Goal: Book appointment/travel/reservation

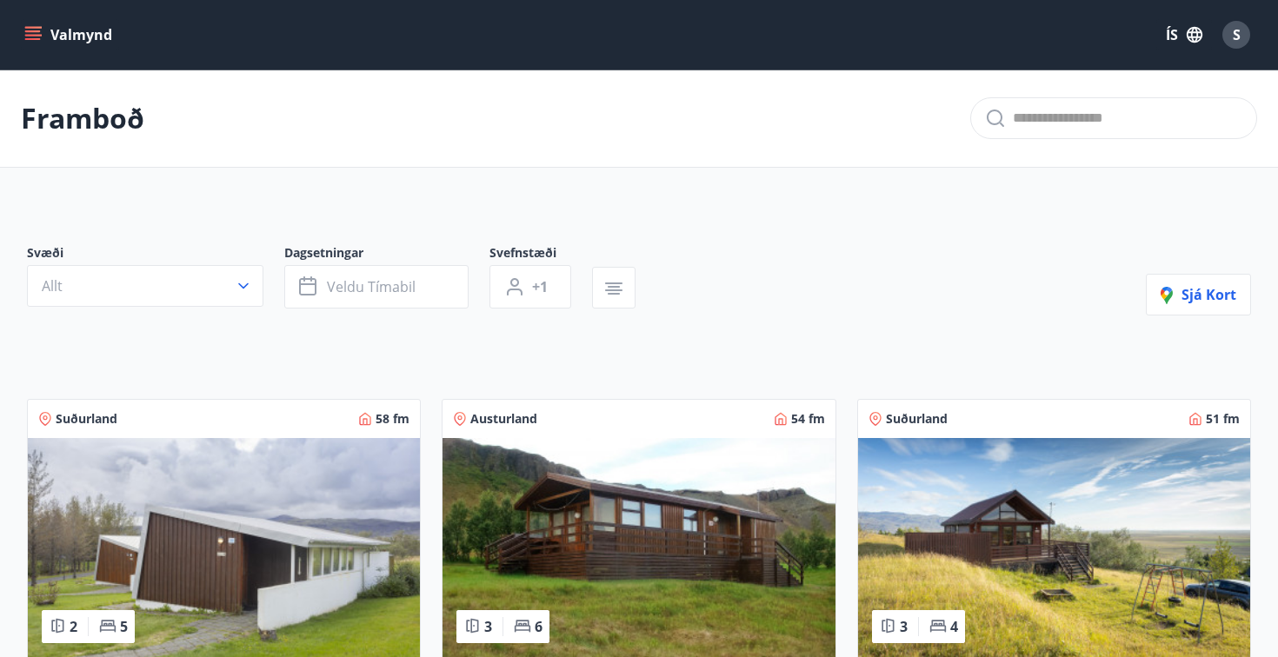
scroll to position [2266, 0]
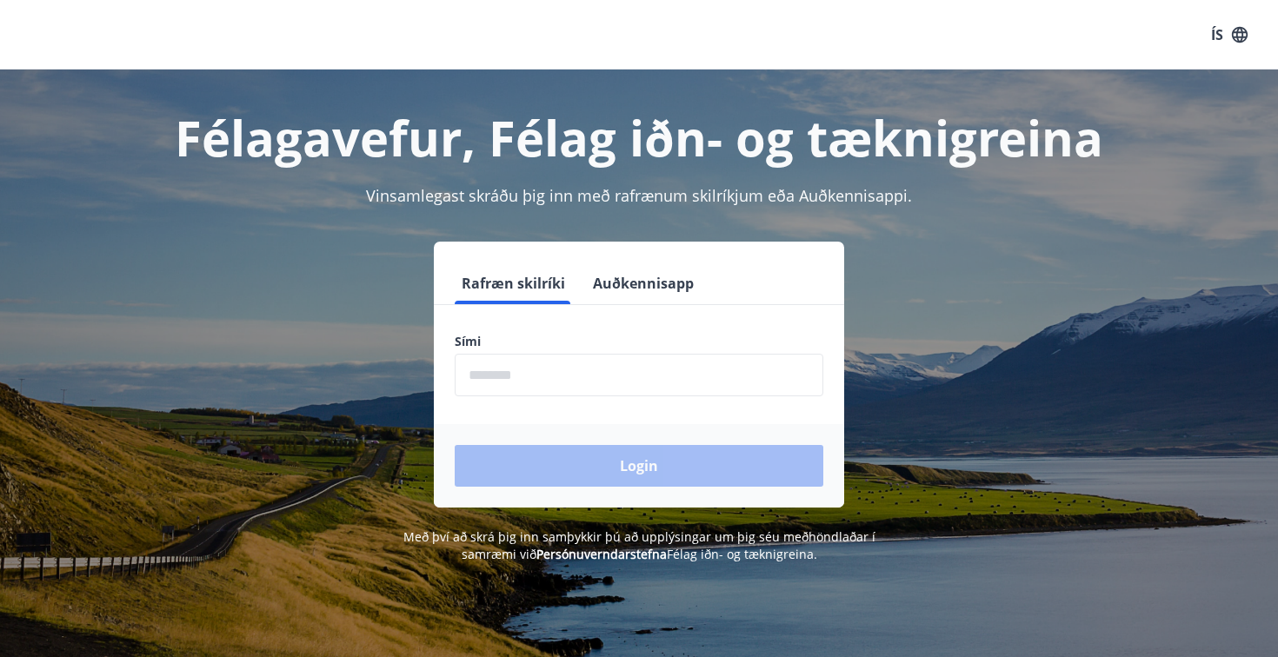
click at [620, 401] on form "Rafræn skilríki Auðkennisapp Sími ​ Login" at bounding box center [639, 384] width 410 height 245
click at [602, 389] on input "phone" at bounding box center [639, 375] width 369 height 43
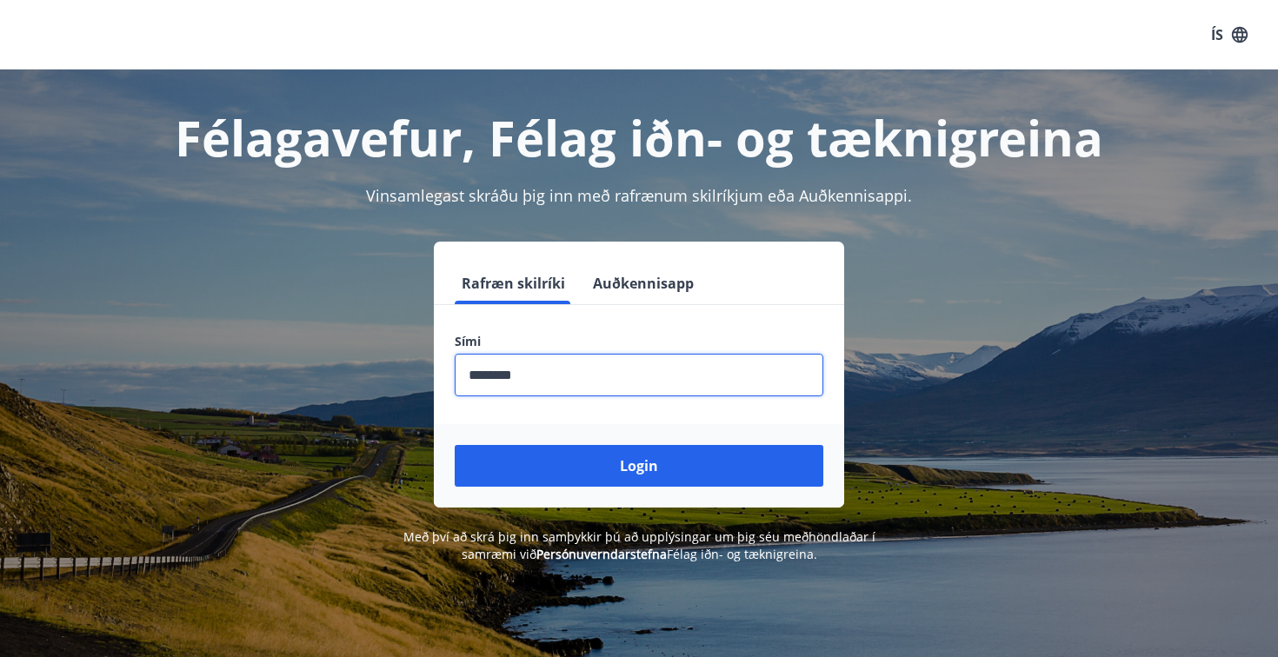
type input "********"
click at [639, 466] on button "Login" at bounding box center [639, 466] width 369 height 42
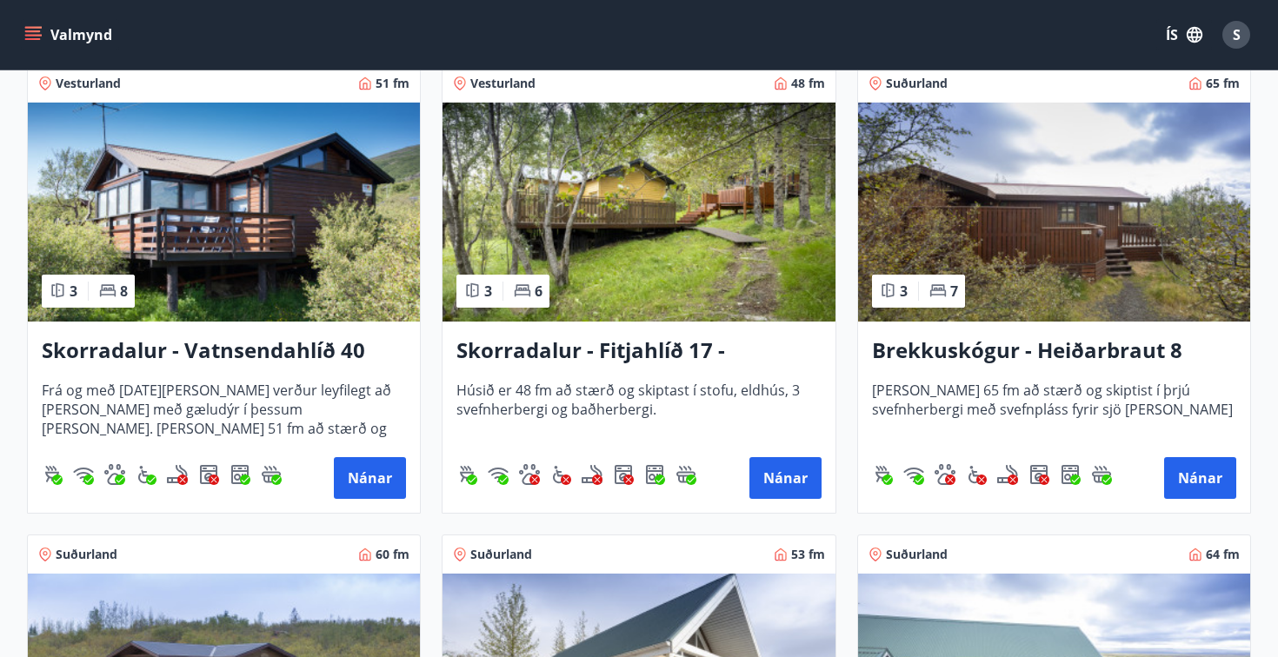
scroll to position [2188, 0]
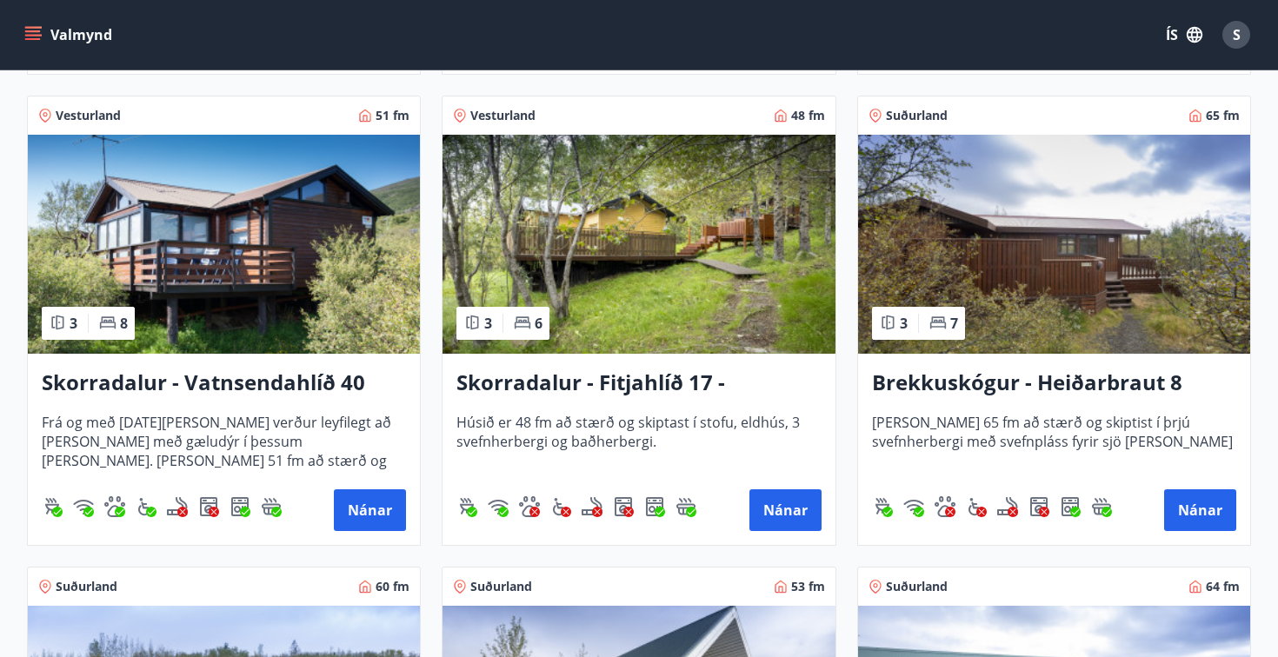
click at [669, 237] on img at bounding box center [638, 244] width 392 height 219
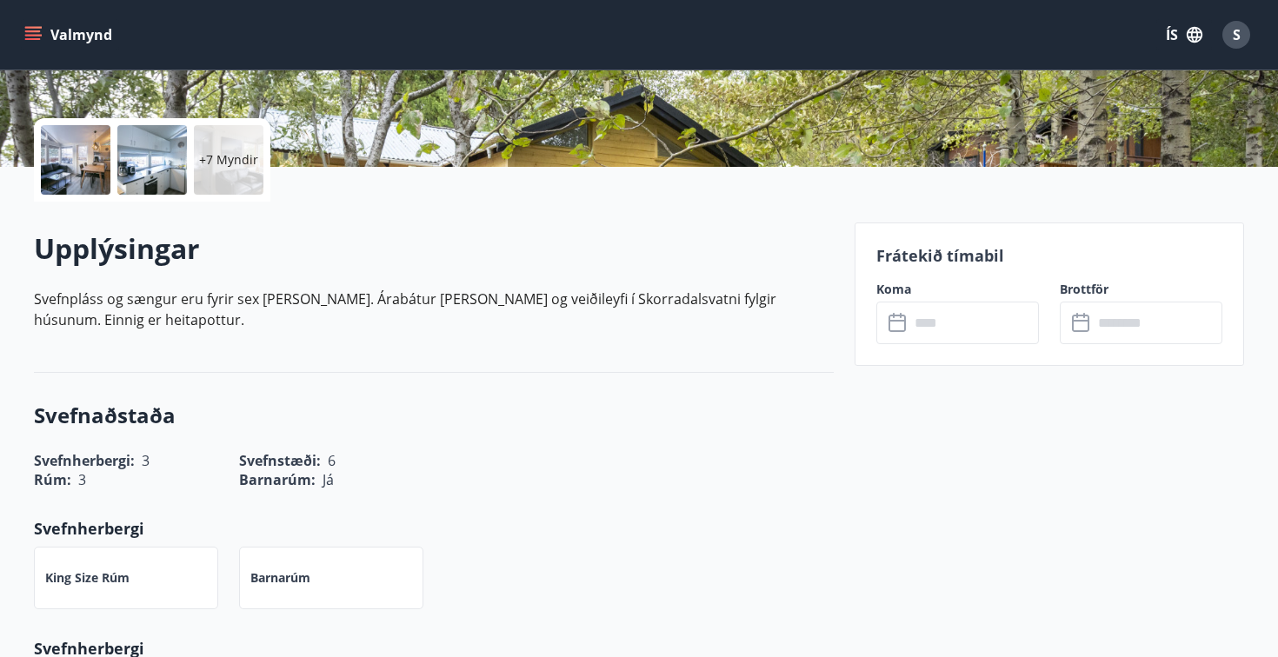
scroll to position [355, 0]
click at [947, 322] on input "text" at bounding box center [974, 322] width 130 height 43
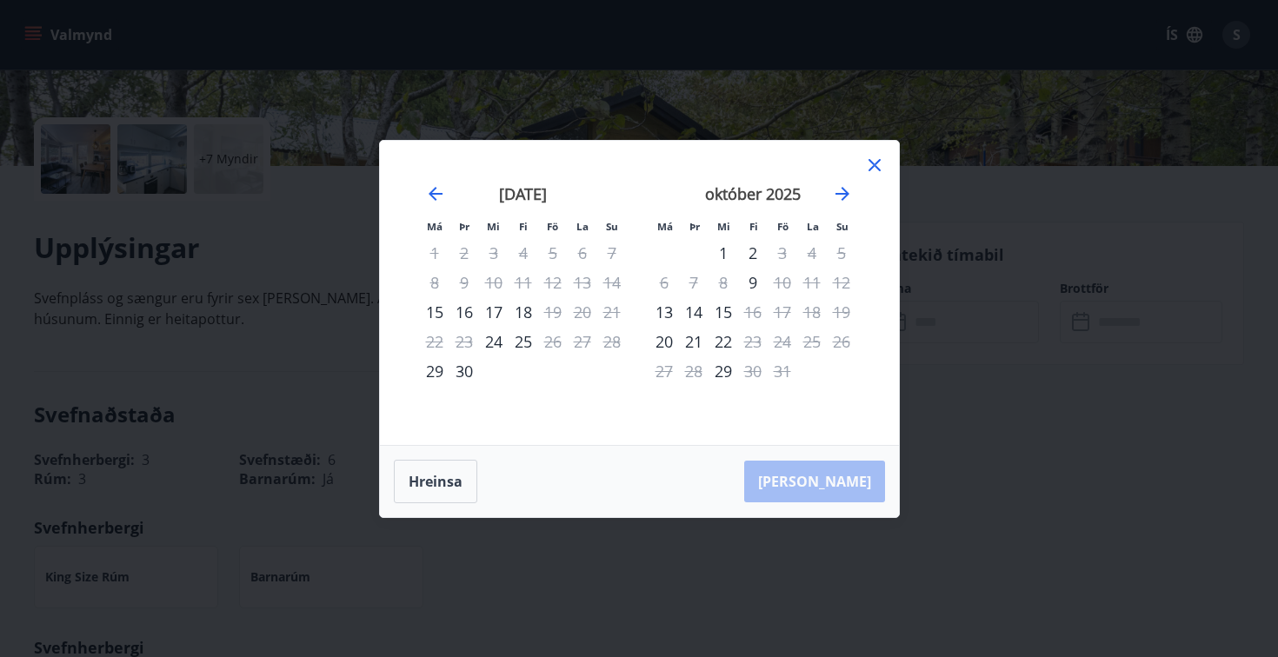
click at [879, 162] on icon at bounding box center [874, 165] width 21 height 21
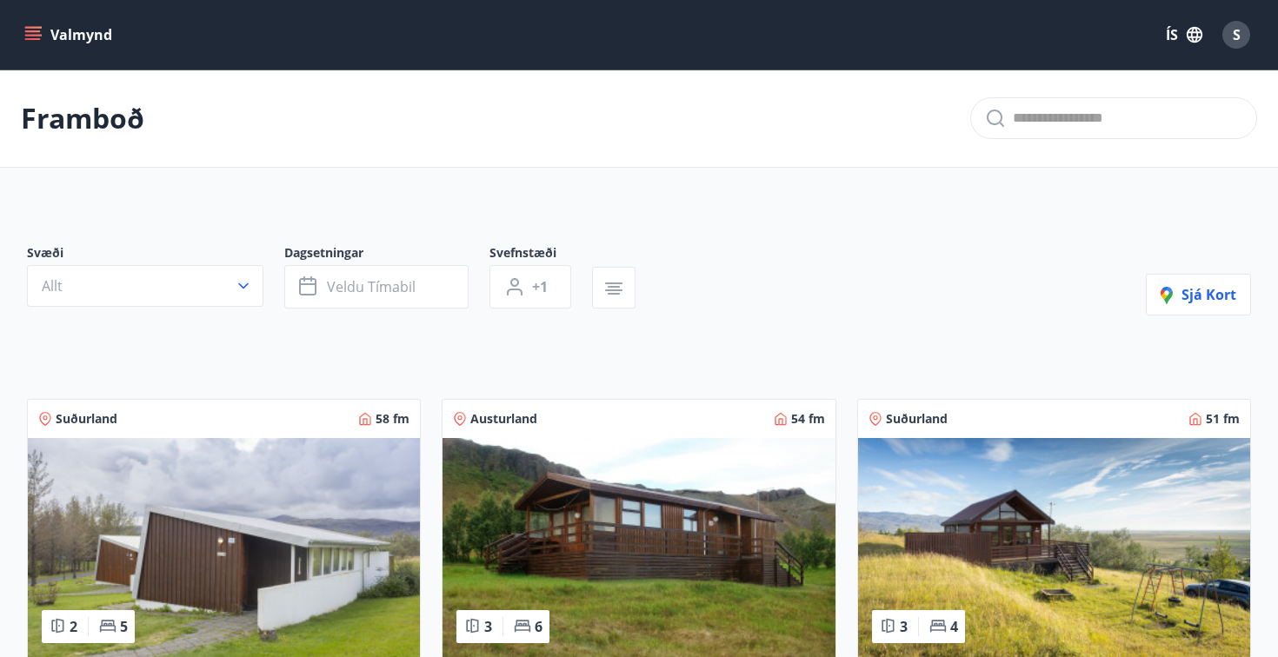
click at [265, 280] on div "Svæði Allt" at bounding box center [155, 276] width 257 height 64
click at [324, 280] on button "Veldu tímabil" at bounding box center [376, 286] width 184 height 43
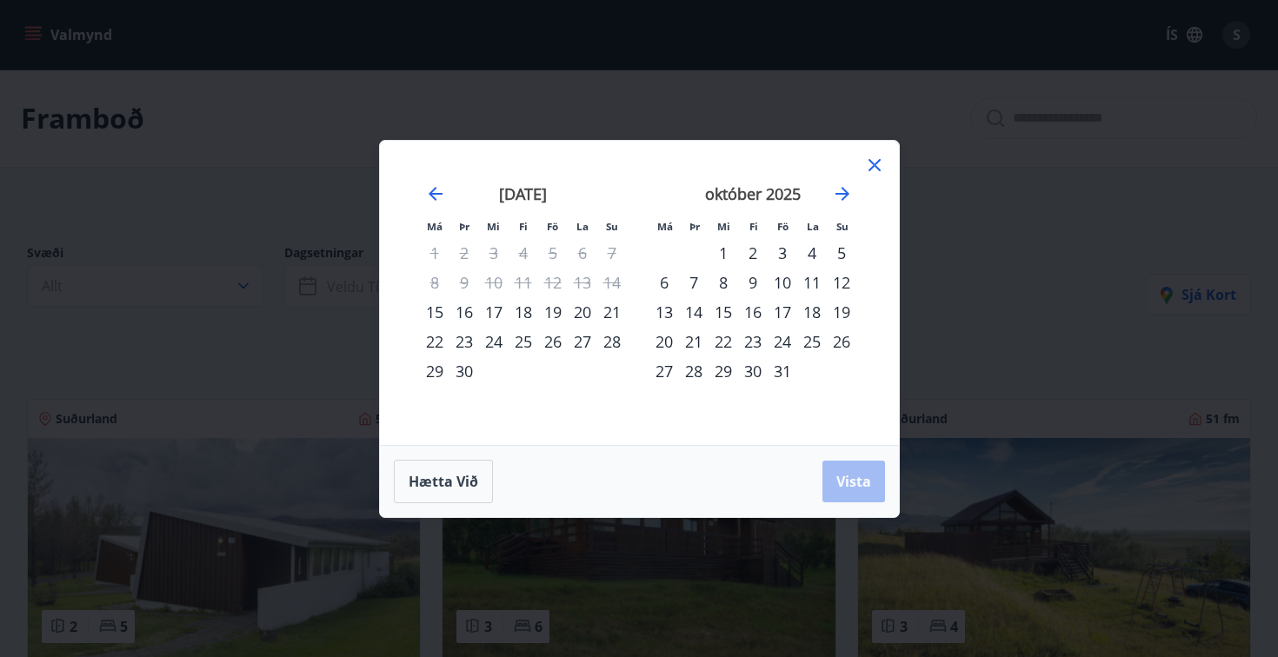
click at [873, 165] on icon at bounding box center [874, 165] width 12 height 12
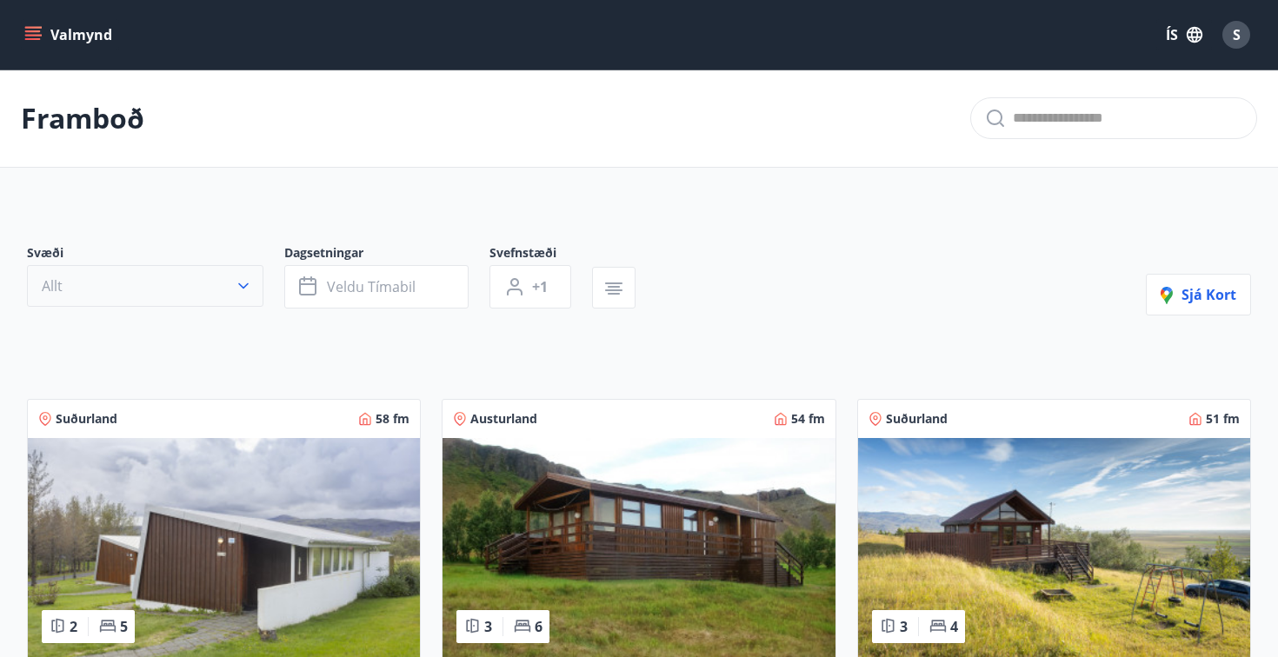
click at [209, 299] on button "Allt" at bounding box center [145, 286] width 236 height 42
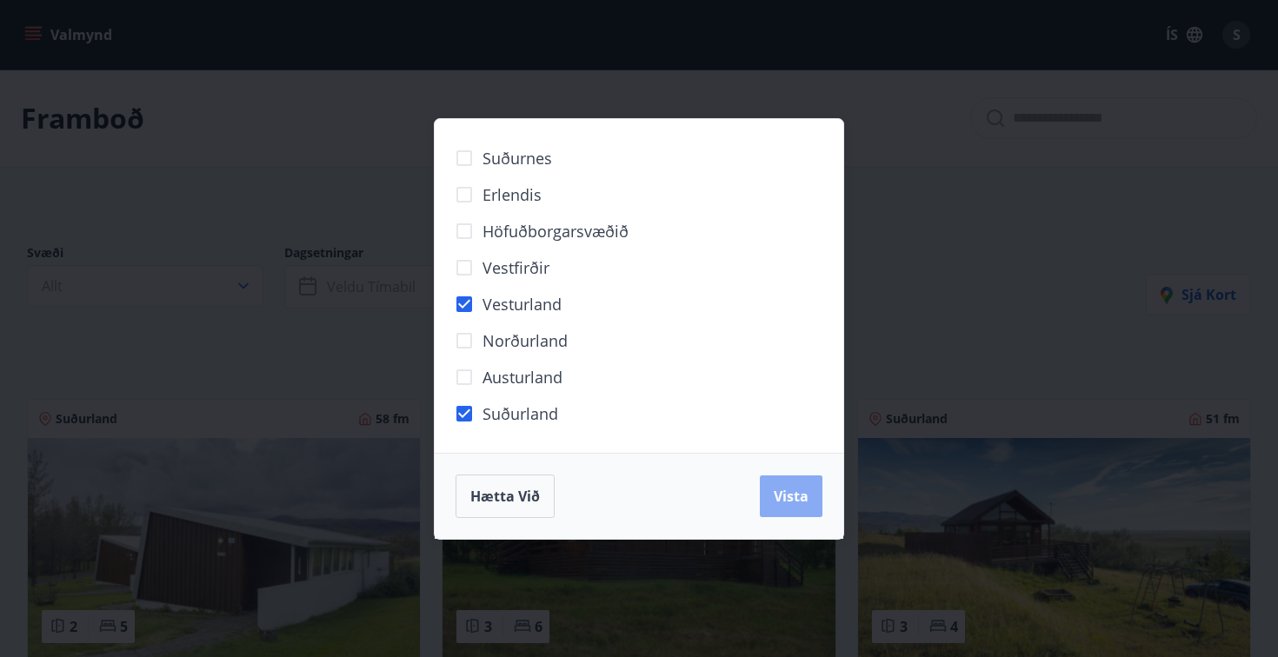
click at [797, 491] on span "Vista" at bounding box center [791, 496] width 35 height 19
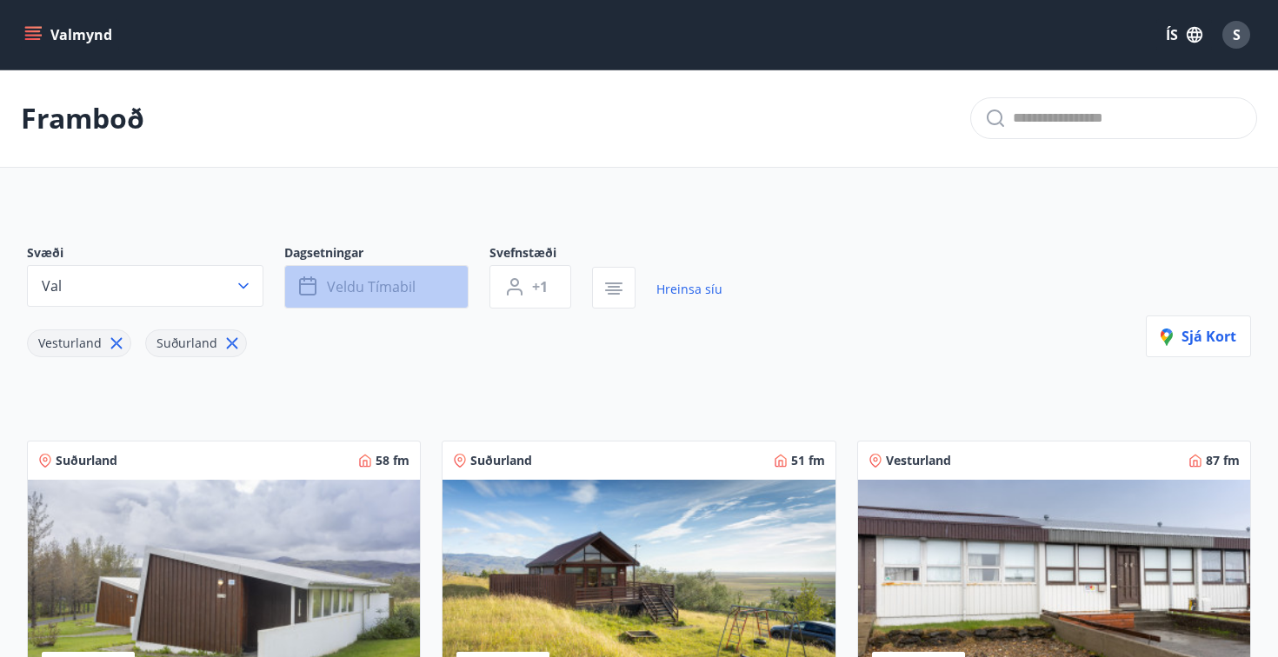
click at [390, 286] on span "Veldu tímabil" at bounding box center [371, 286] width 89 height 19
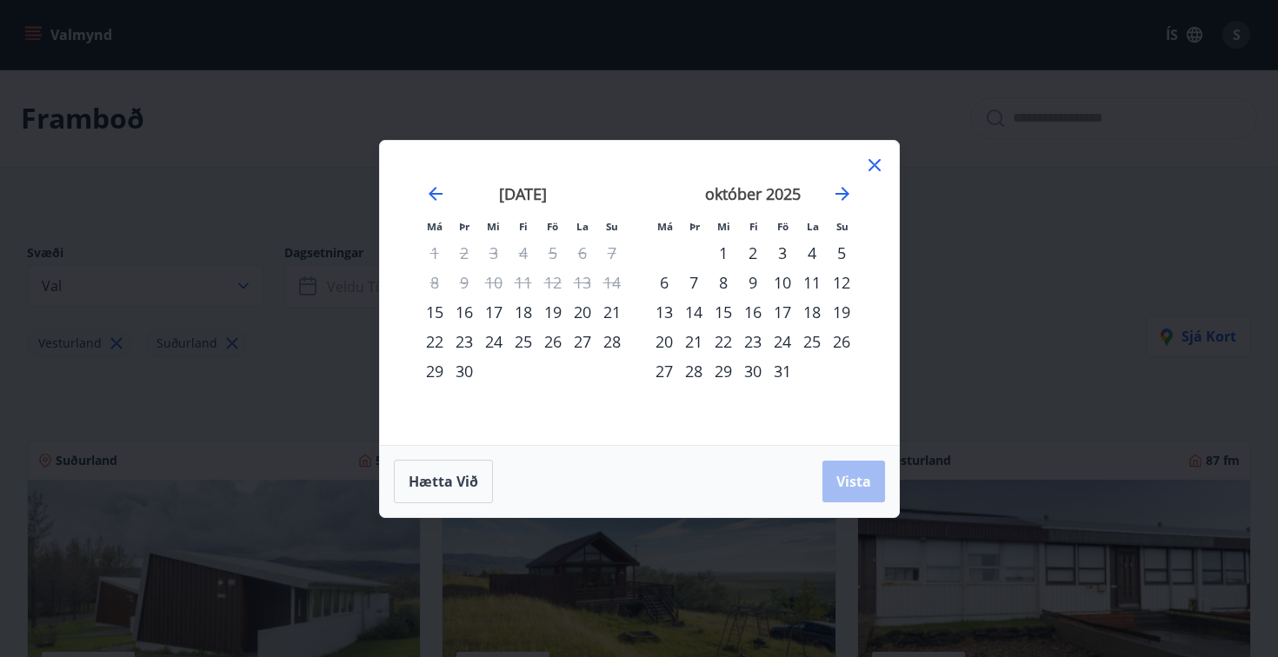
click at [776, 310] on div "17" at bounding box center [782, 312] width 30 height 30
click at [851, 313] on div "19" at bounding box center [842, 312] width 30 height 30
click at [849, 493] on button "Vista" at bounding box center [853, 482] width 63 height 42
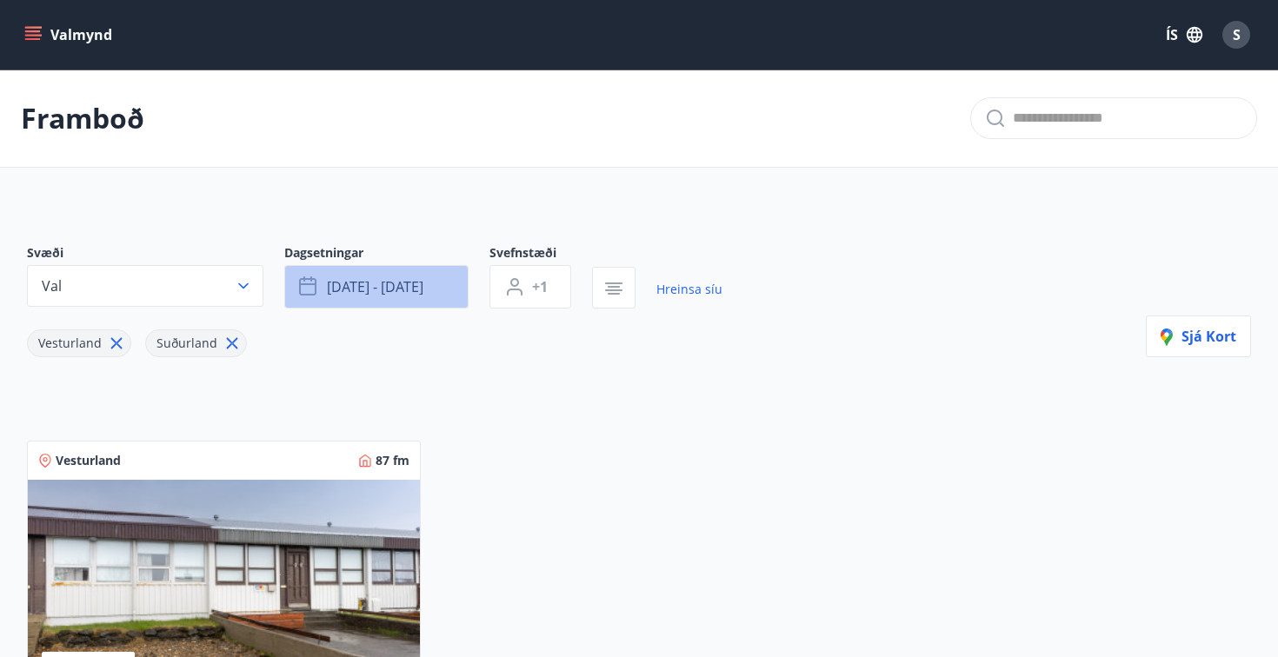
click at [397, 295] on span "[DATE] - [DATE]" at bounding box center [375, 286] width 96 height 19
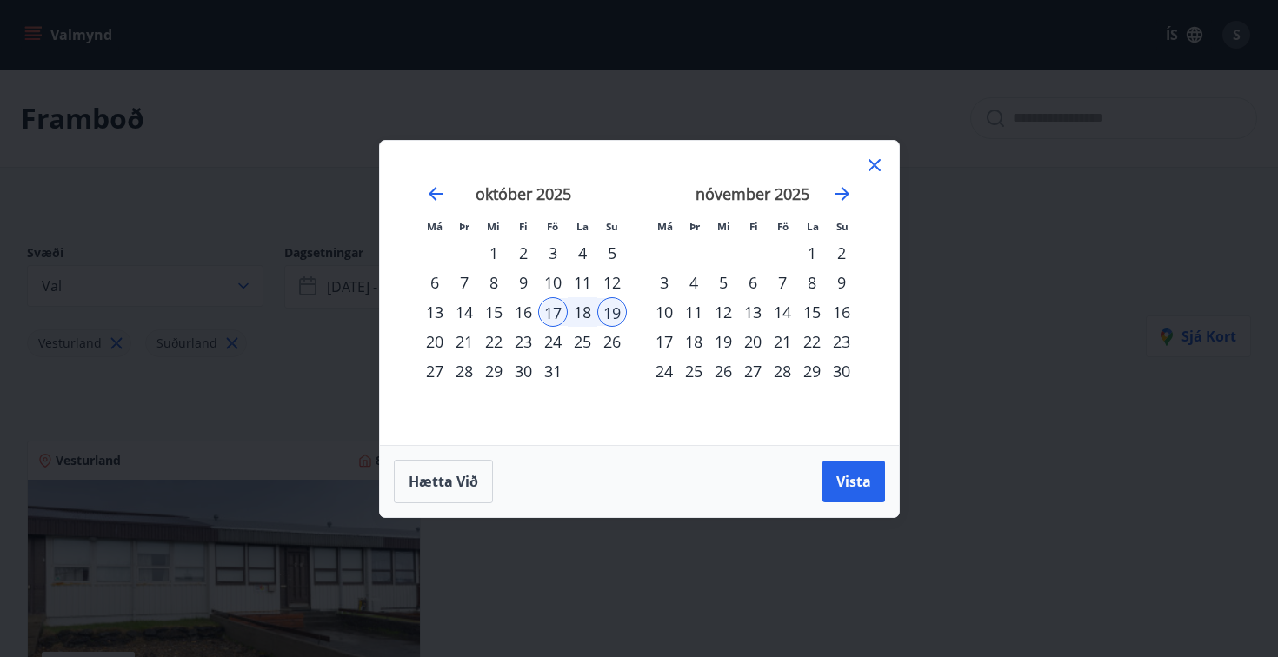
click at [556, 286] on div "10" at bounding box center [553, 283] width 30 height 30
click at [608, 280] on div "12" at bounding box center [612, 283] width 30 height 30
click at [851, 485] on span "Vista" at bounding box center [853, 481] width 35 height 19
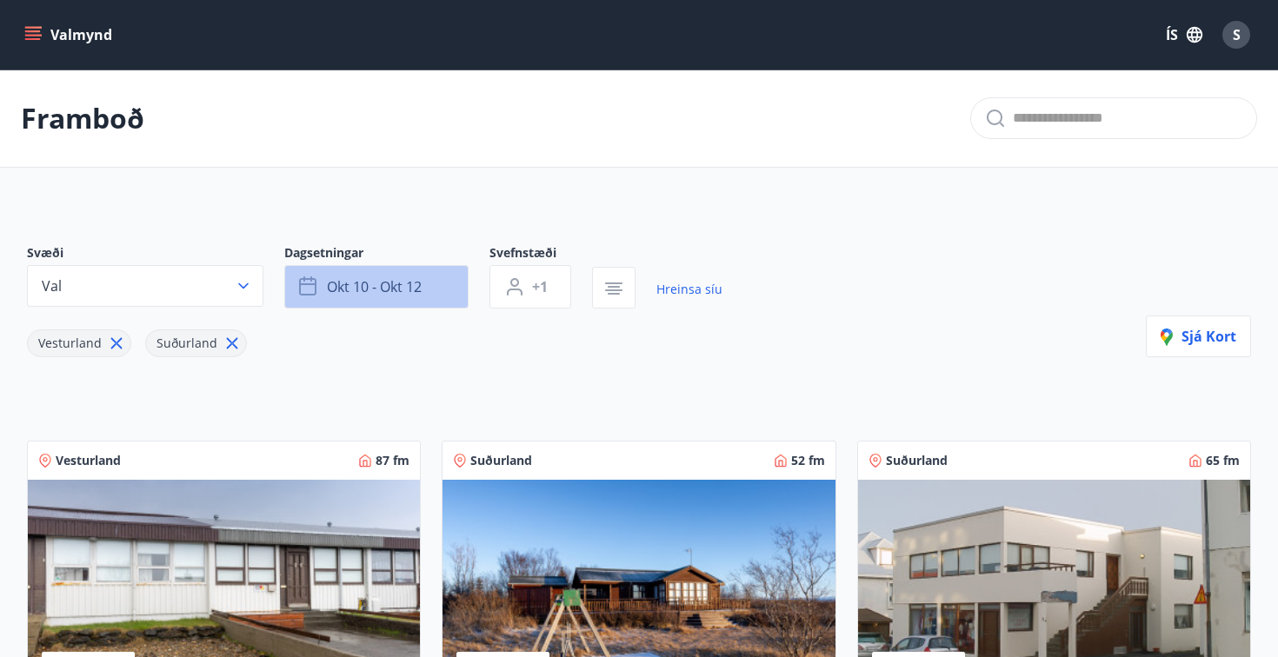
click at [391, 289] on span "okt 10 - okt 12" at bounding box center [374, 286] width 95 height 19
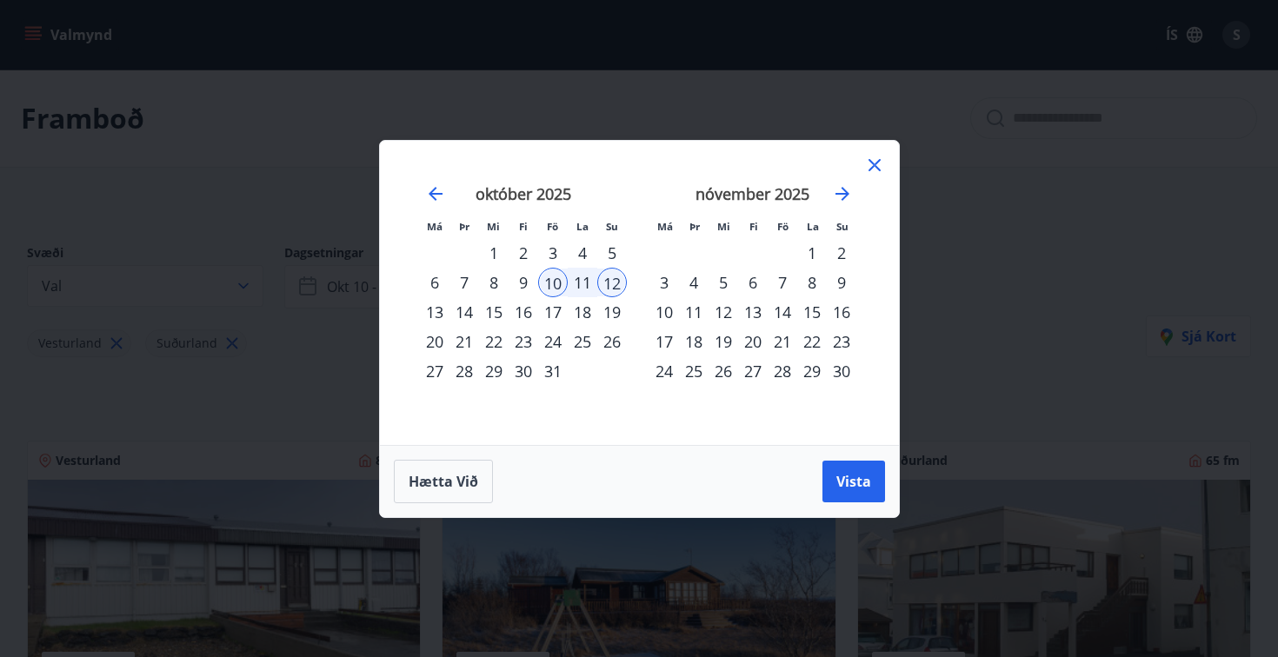
click at [881, 166] on icon at bounding box center [874, 165] width 21 height 21
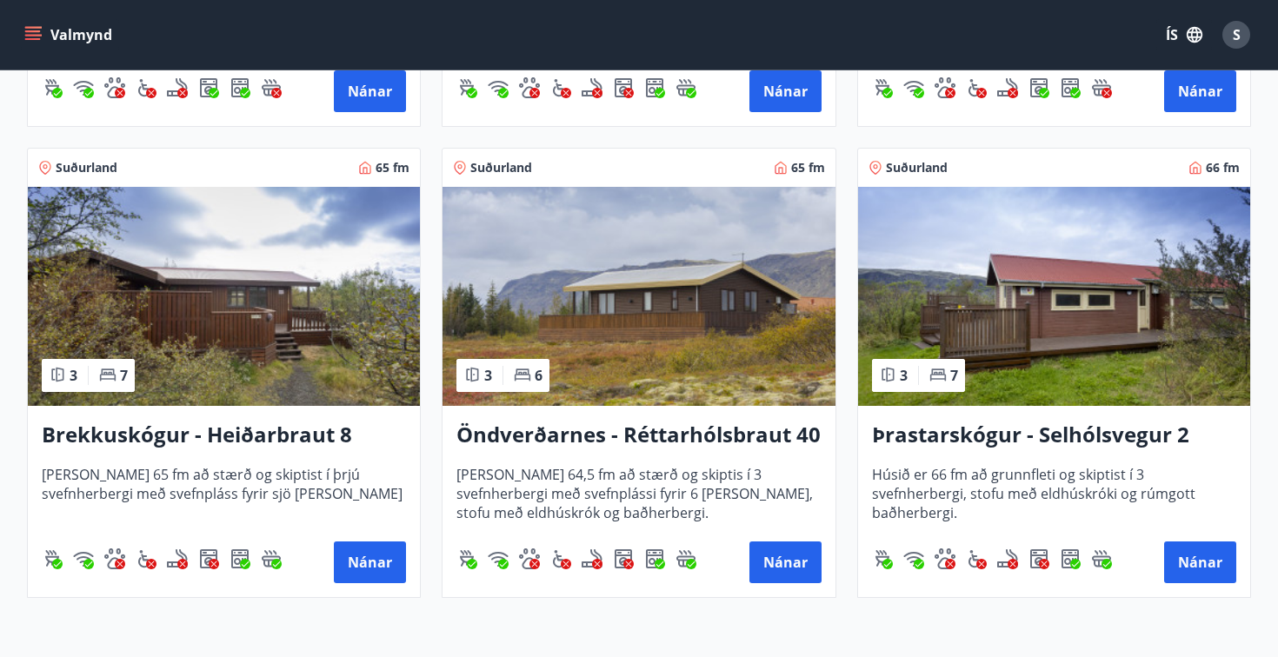
scroll to position [774, 0]
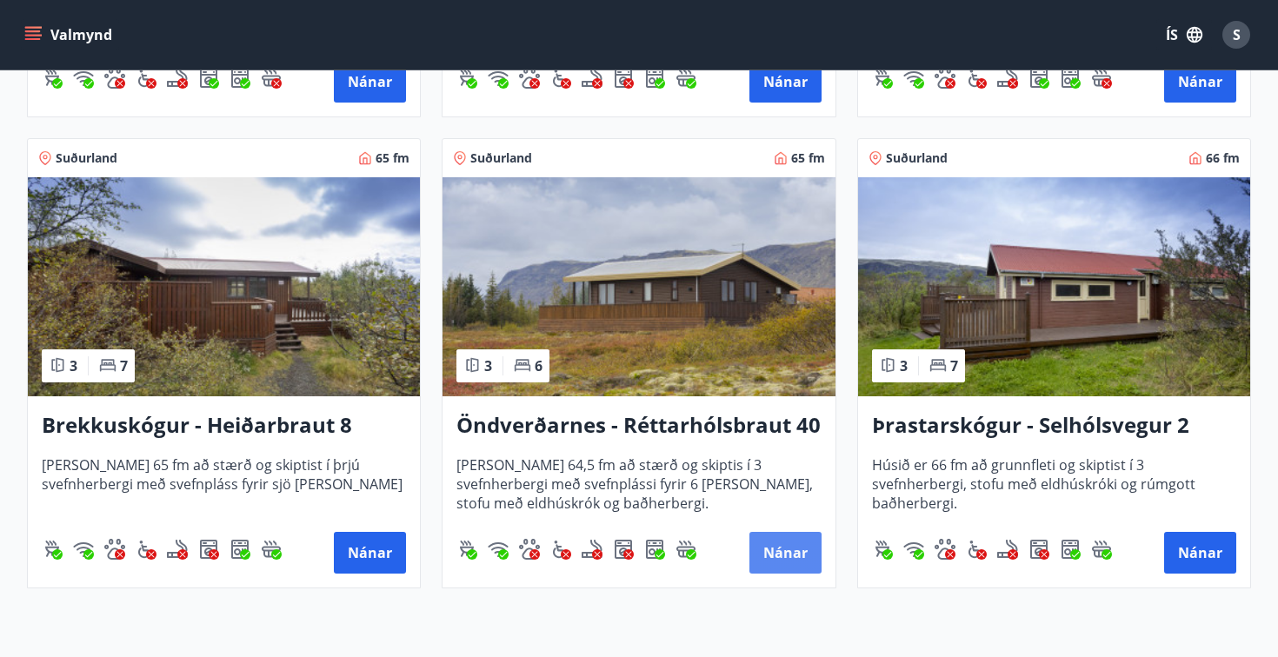
click at [781, 539] on button "Nánar" at bounding box center [785, 553] width 72 height 42
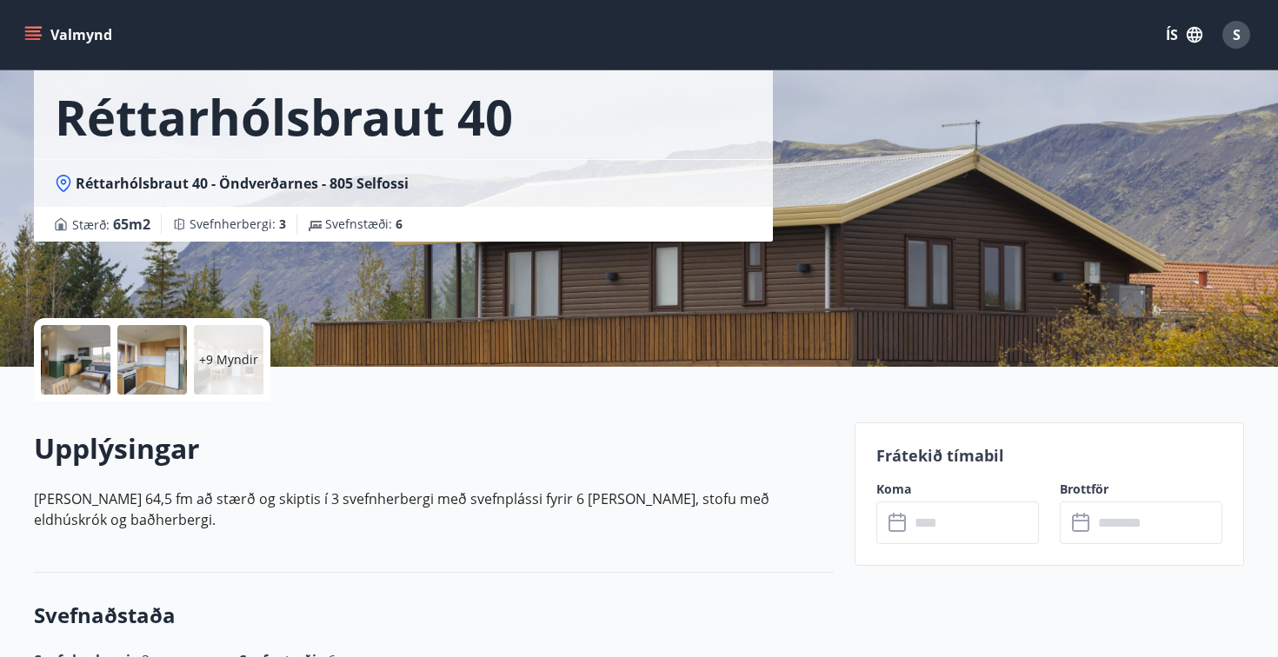
scroll to position [157, 0]
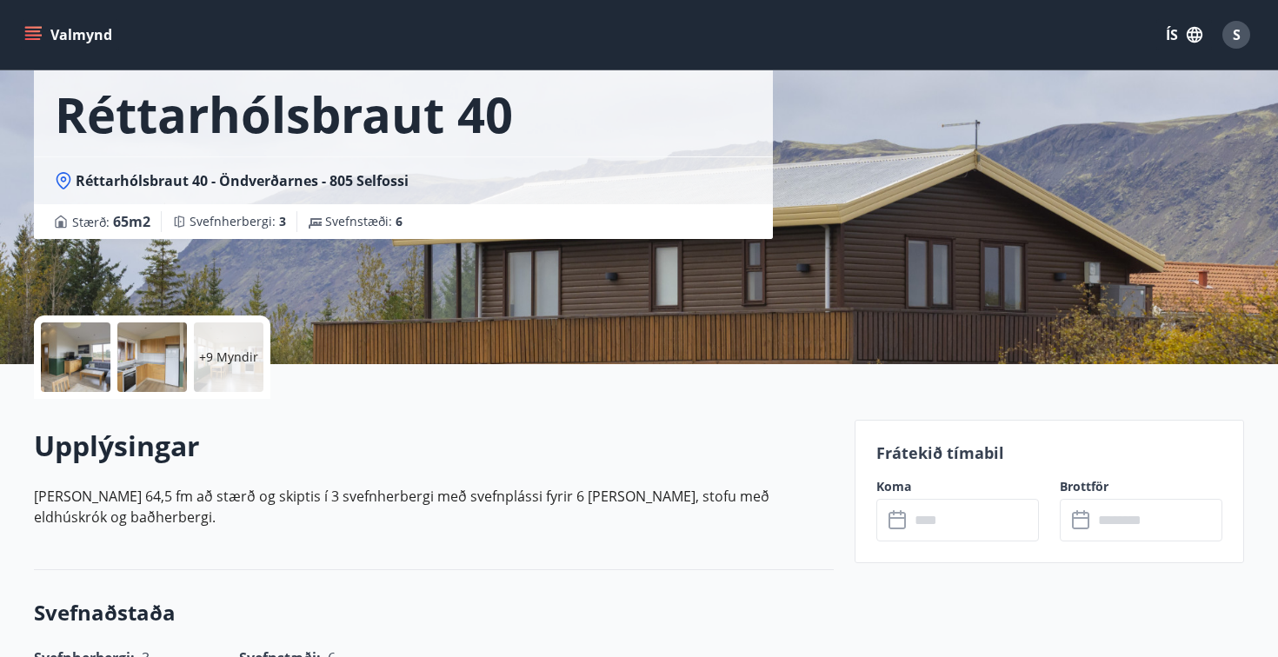
click at [70, 369] on div at bounding box center [76, 357] width 70 height 70
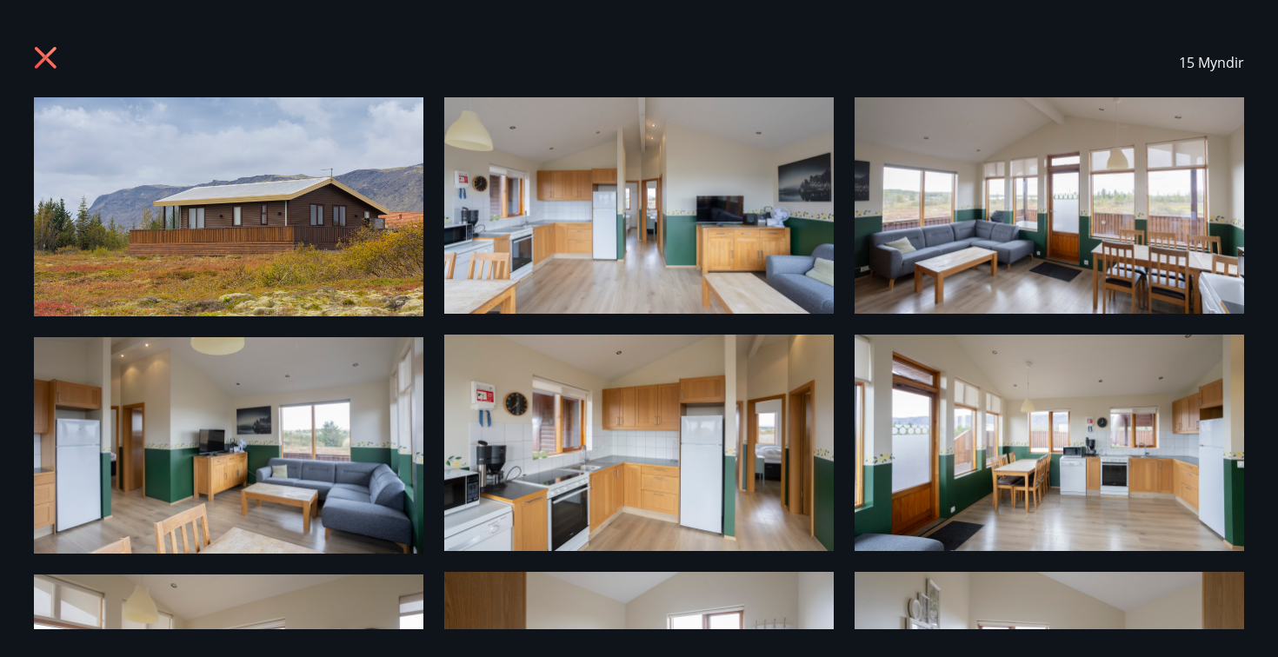
scroll to position [0, 0]
click at [49, 62] on icon at bounding box center [46, 58] width 22 height 22
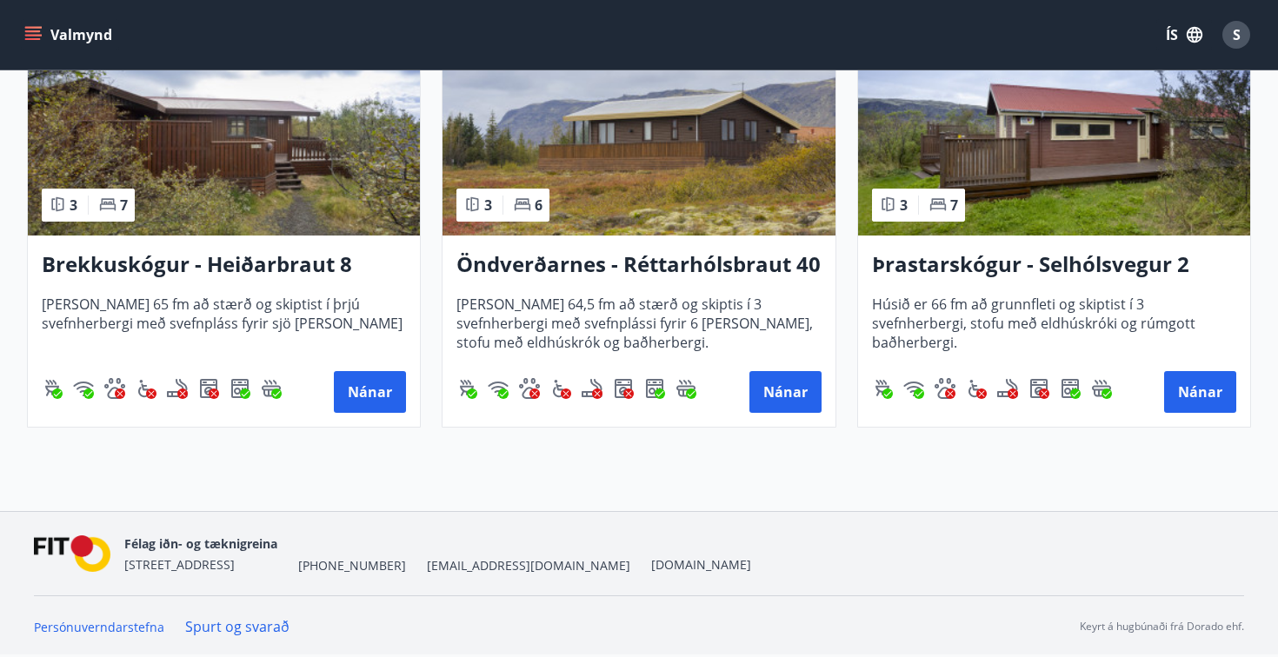
scroll to position [934, 0]
click at [1032, 157] on img at bounding box center [1054, 126] width 392 height 219
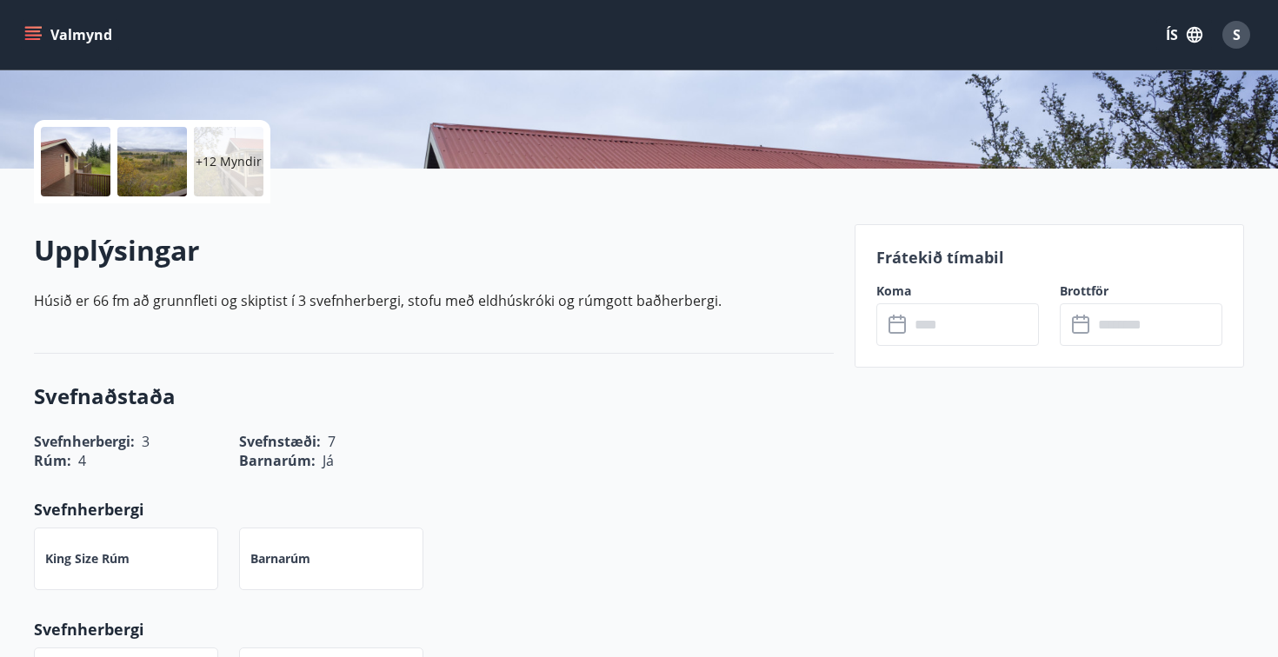
scroll to position [369, 0]
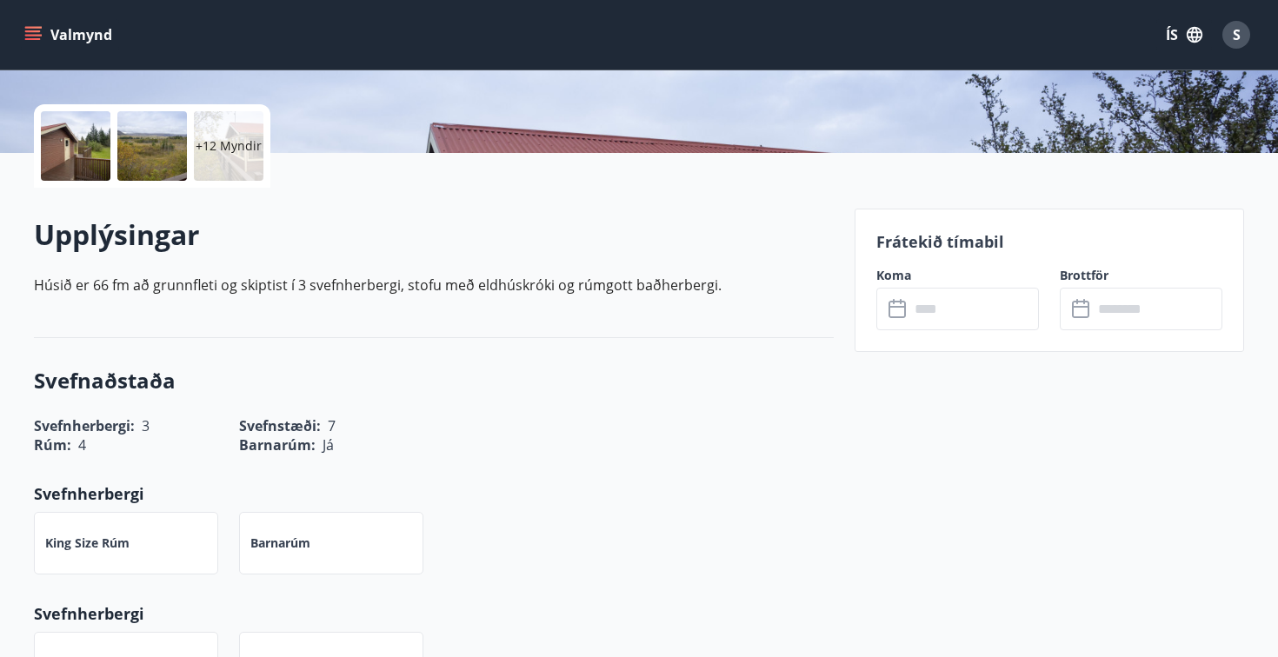
click at [70, 150] on div at bounding box center [76, 146] width 70 height 70
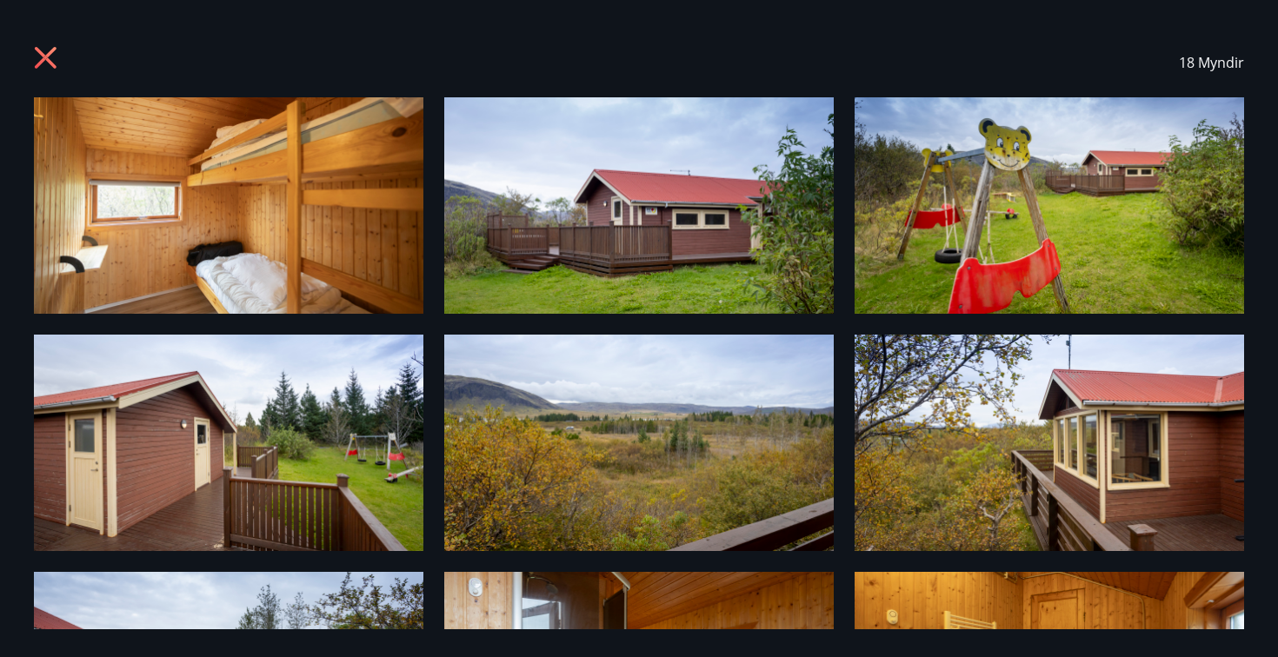
scroll to position [0, 0]
click at [53, 63] on icon at bounding box center [46, 58] width 22 height 22
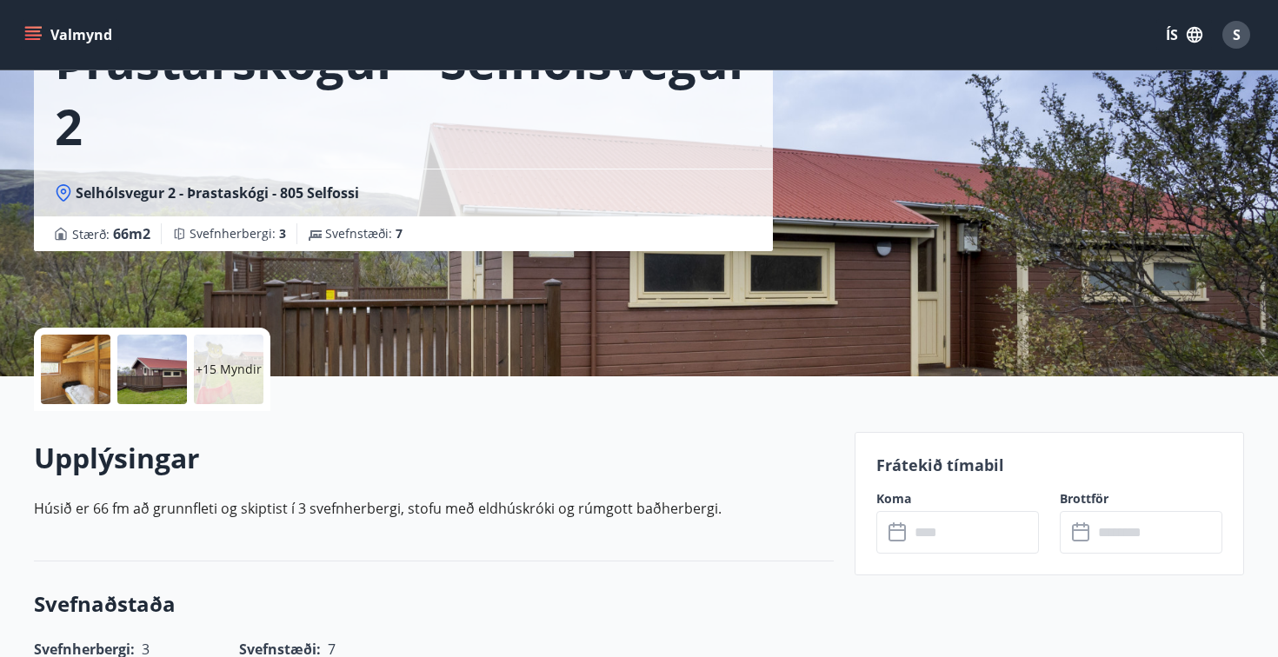
scroll to position [164, 0]
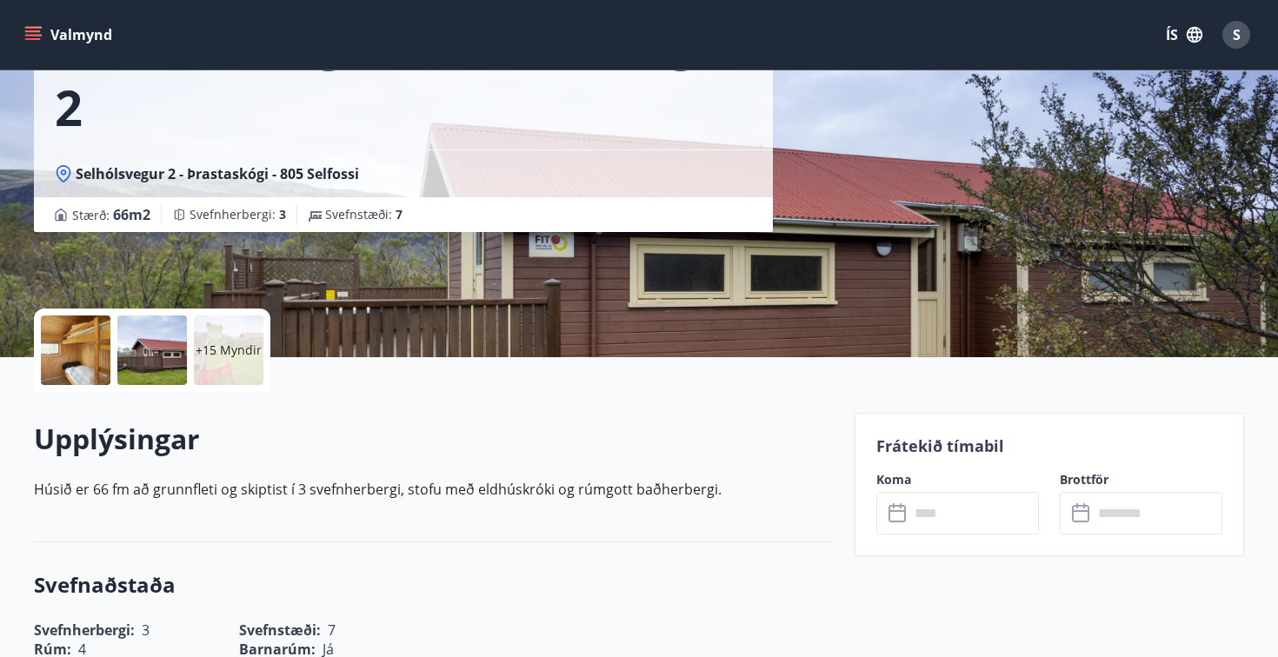
click at [940, 521] on input "text" at bounding box center [974, 513] width 130 height 43
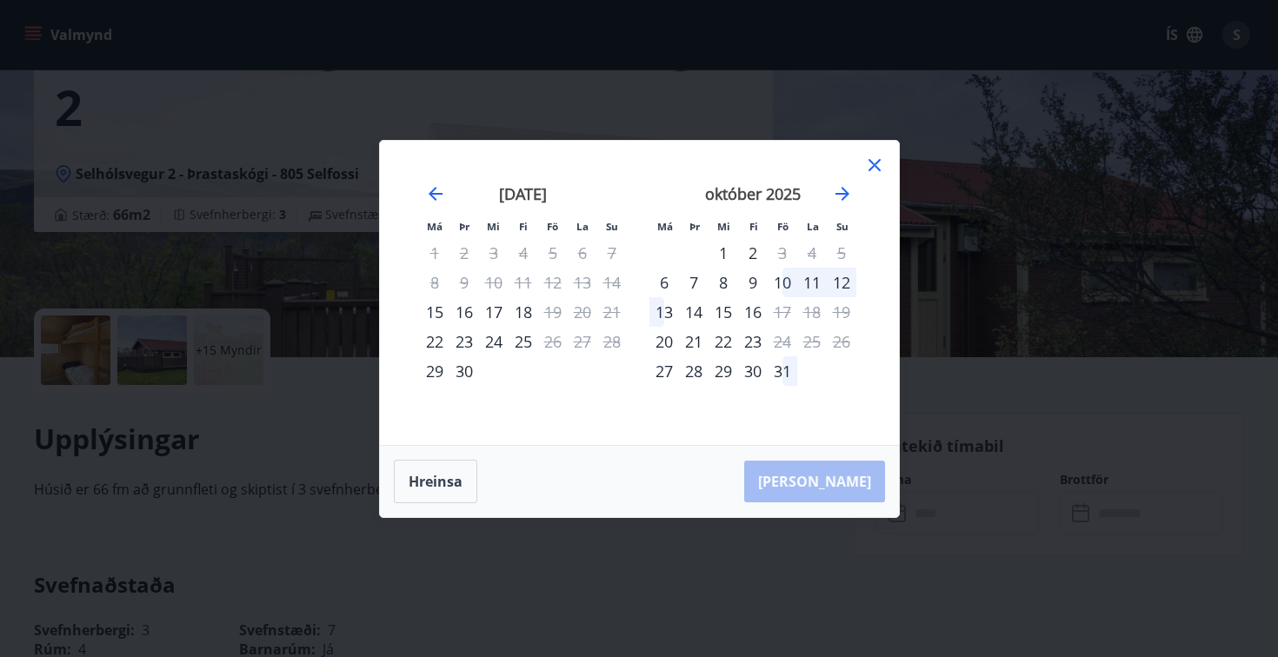
click at [782, 282] on div "10" at bounding box center [782, 283] width 30 height 30
click at [843, 287] on div "12" at bounding box center [842, 283] width 30 height 30
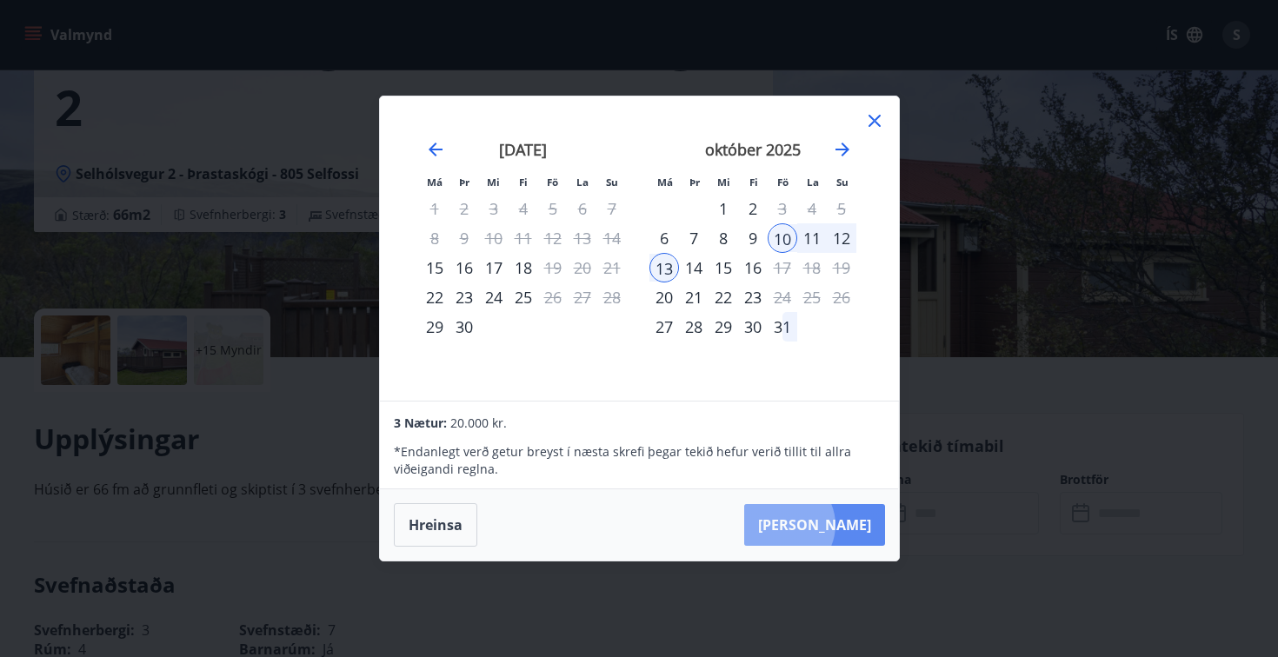
click at [835, 525] on button "[PERSON_NAME]" at bounding box center [814, 525] width 141 height 42
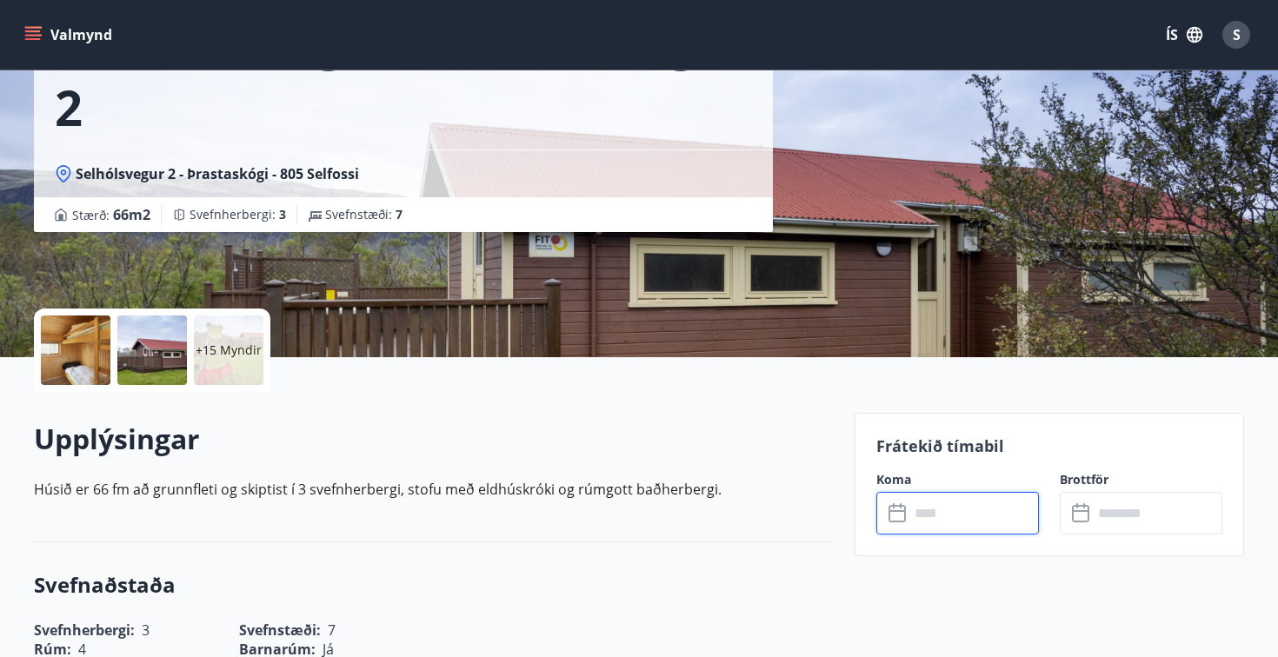
type input "******"
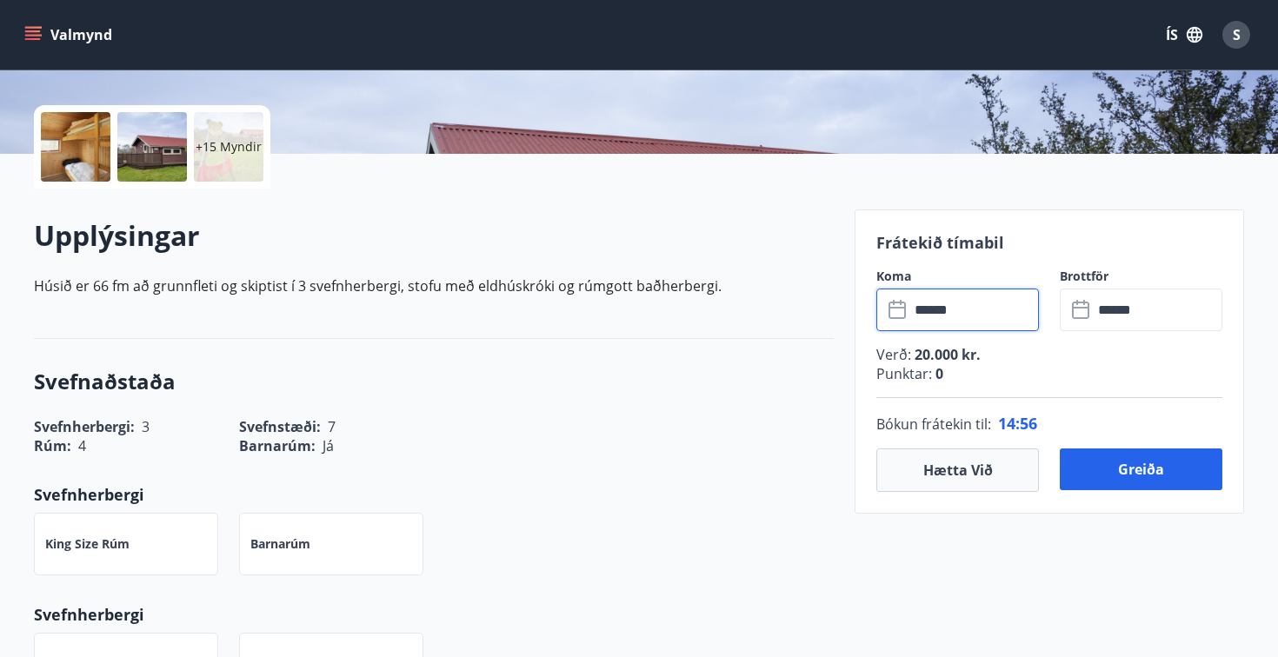
scroll to position [310, 0]
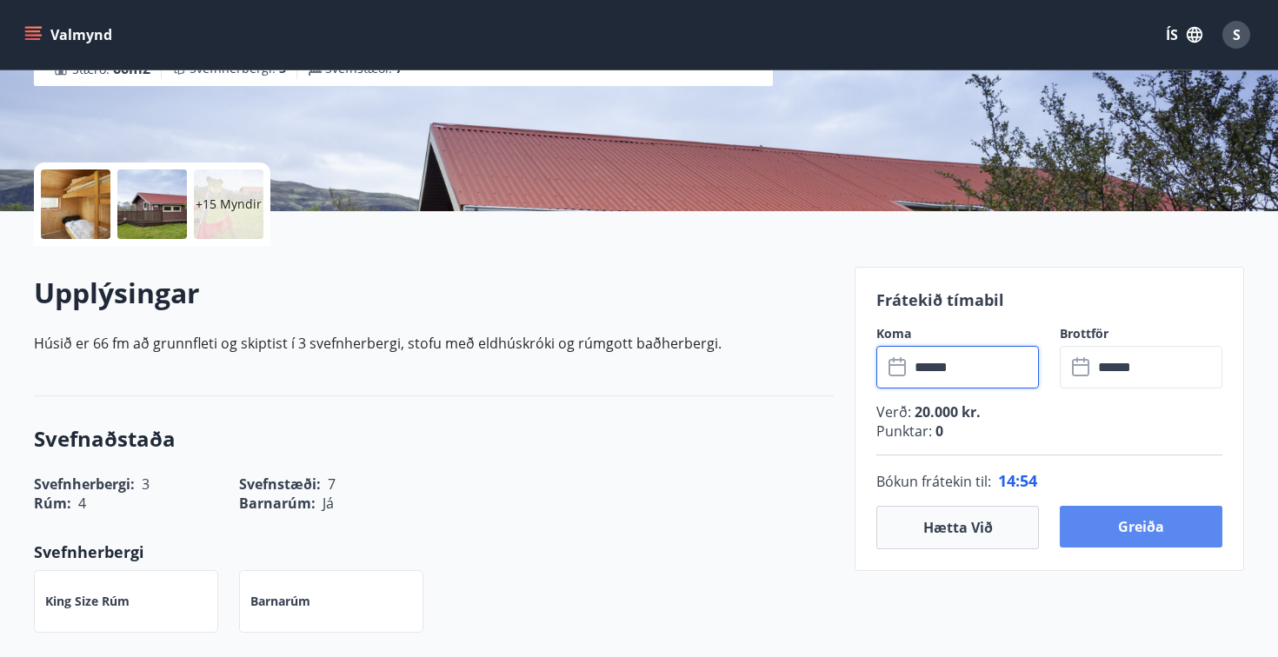
click at [1108, 511] on button "Greiða" at bounding box center [1141, 527] width 163 height 42
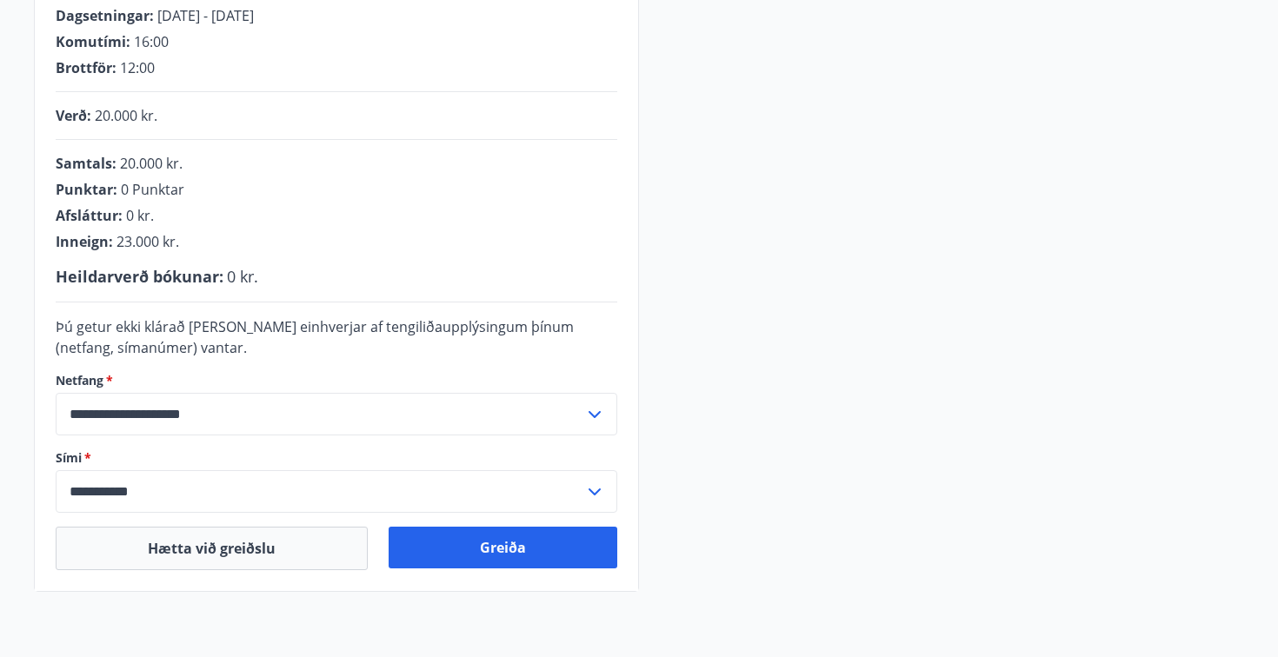
scroll to position [377, 0]
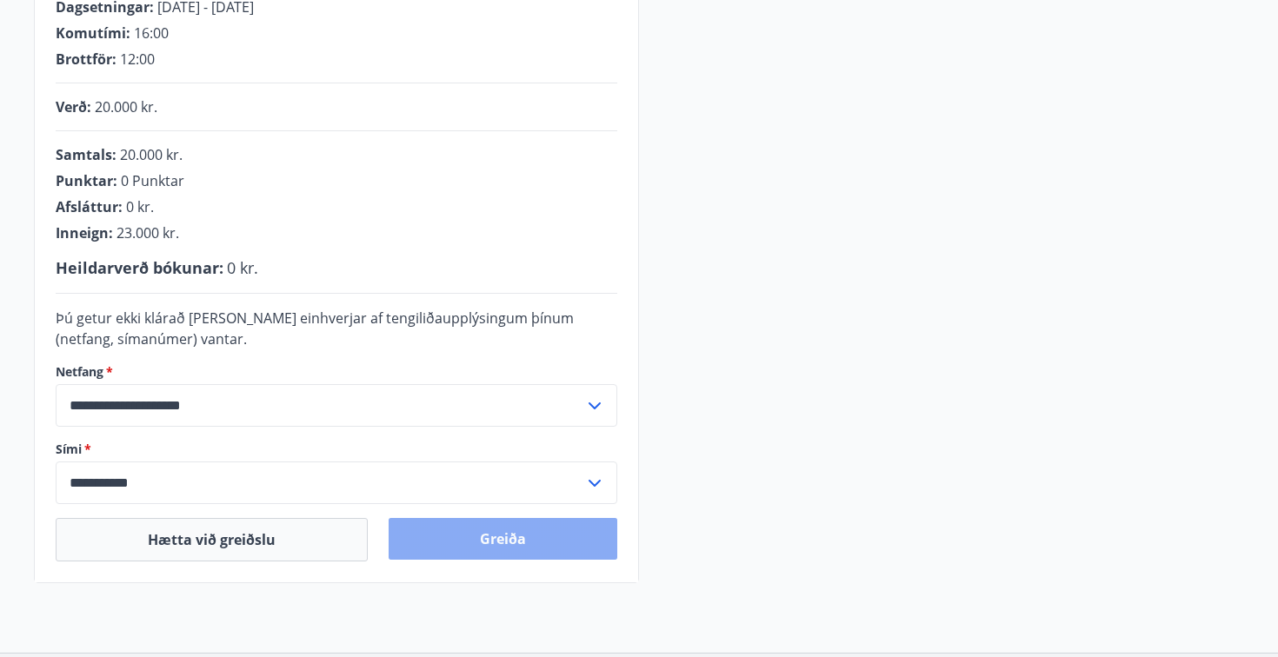
click at [499, 535] on button "Greiða" at bounding box center [503, 539] width 229 height 42
